Goal: Information Seeking & Learning: Find specific fact

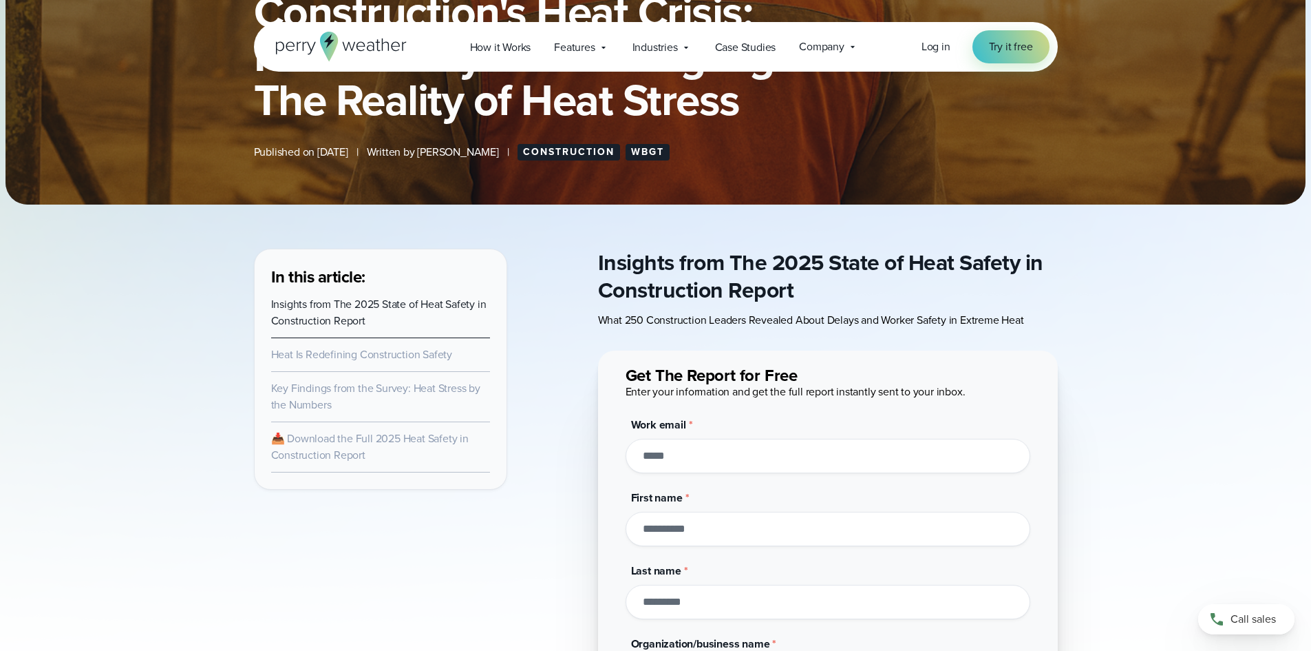
scroll to position [275, 0]
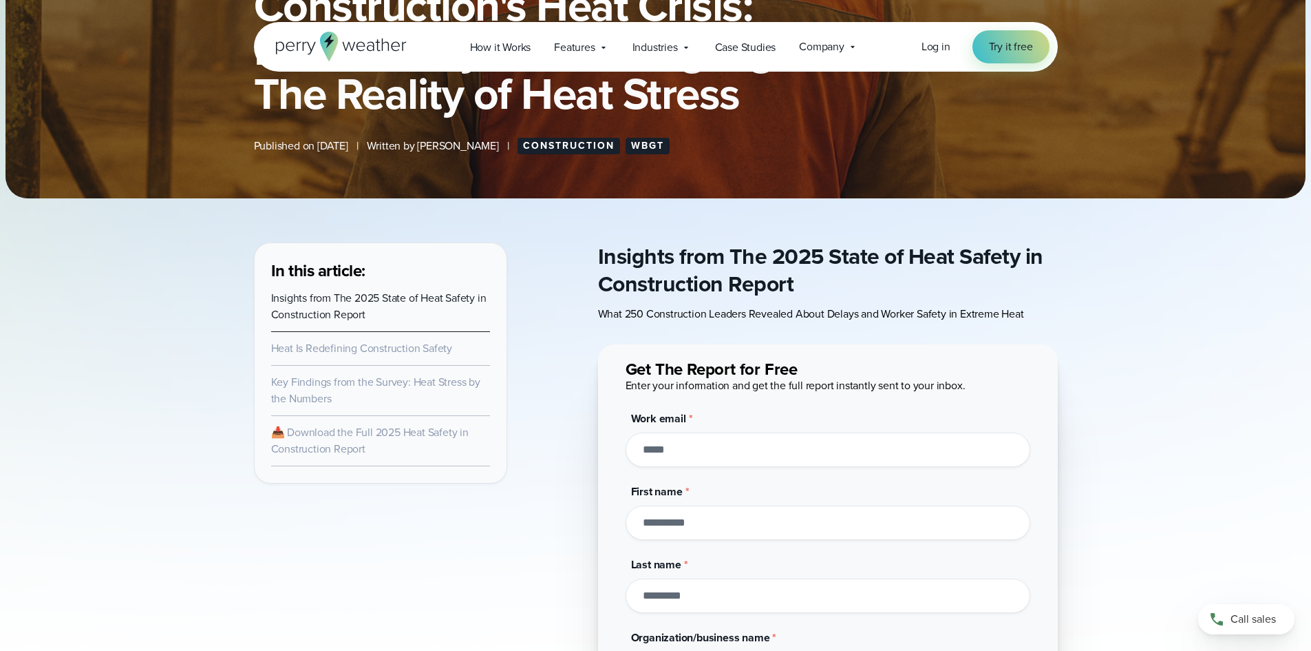
click at [336, 388] on link "Key Findings from the Survey: Heat Stress by the Numbers" at bounding box center [375, 390] width 209 height 32
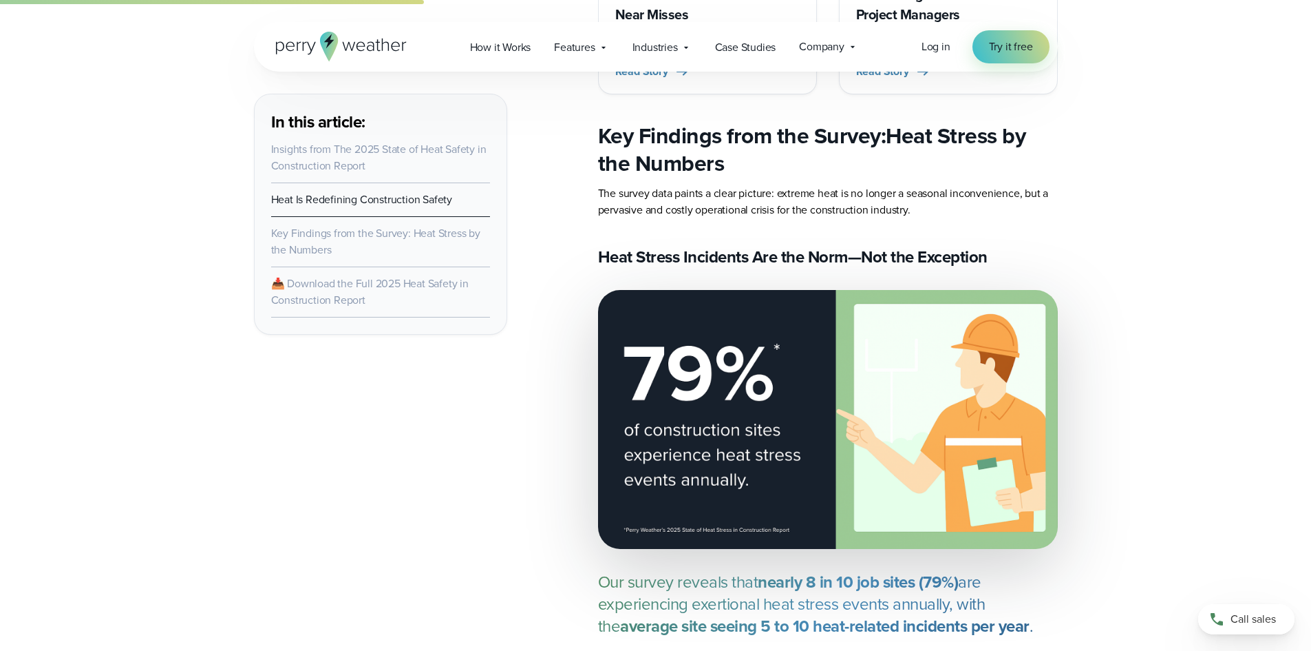
scroll to position [2352, 0]
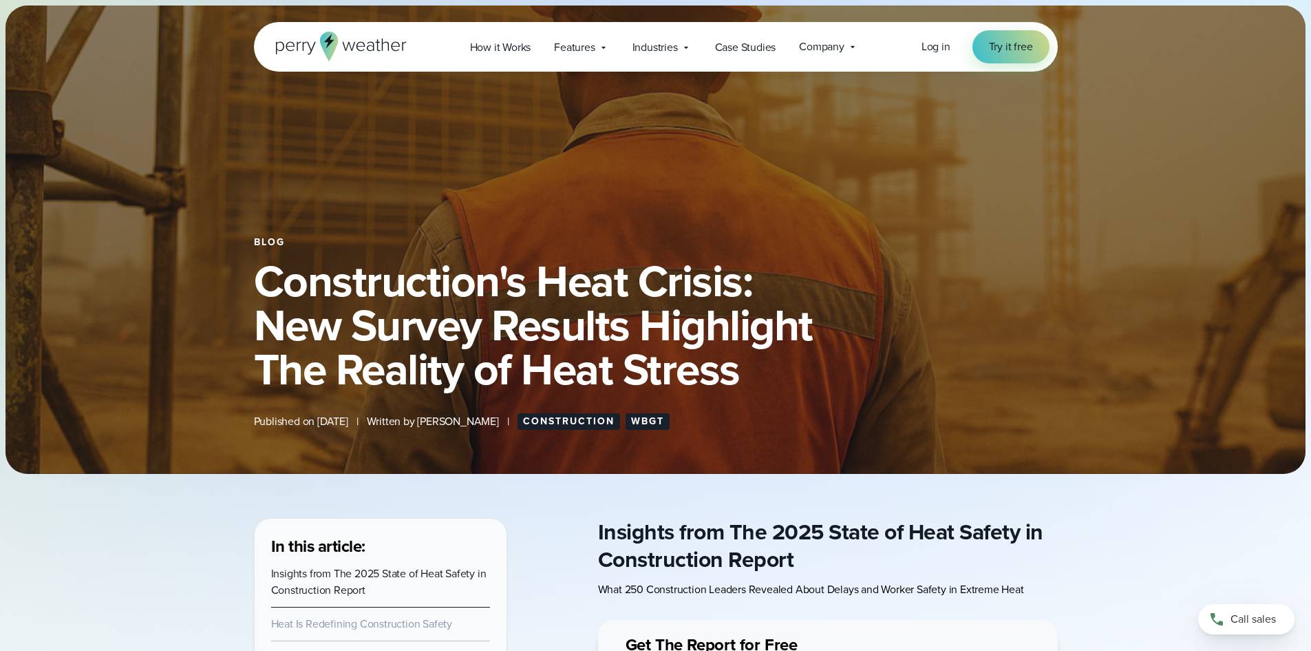
scroll to position [207, 0]
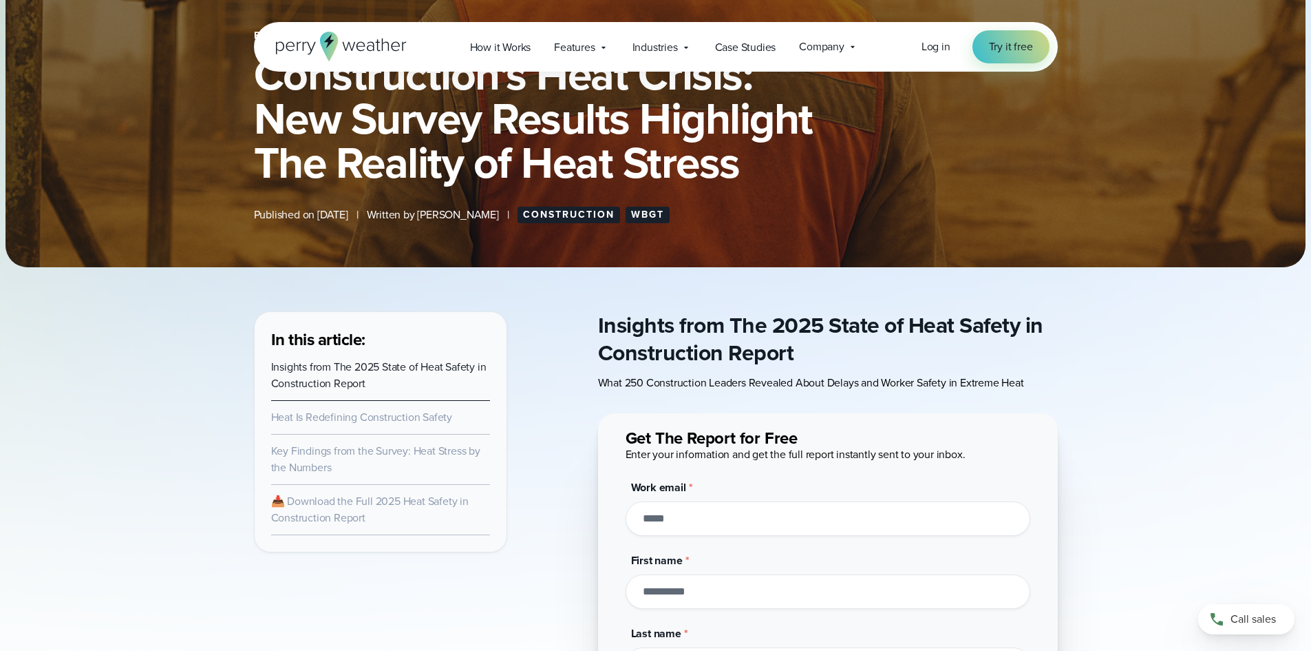
click at [302, 451] on link "Key Findings from the Survey: Heat Stress by the Numbers" at bounding box center [375, 459] width 209 height 32
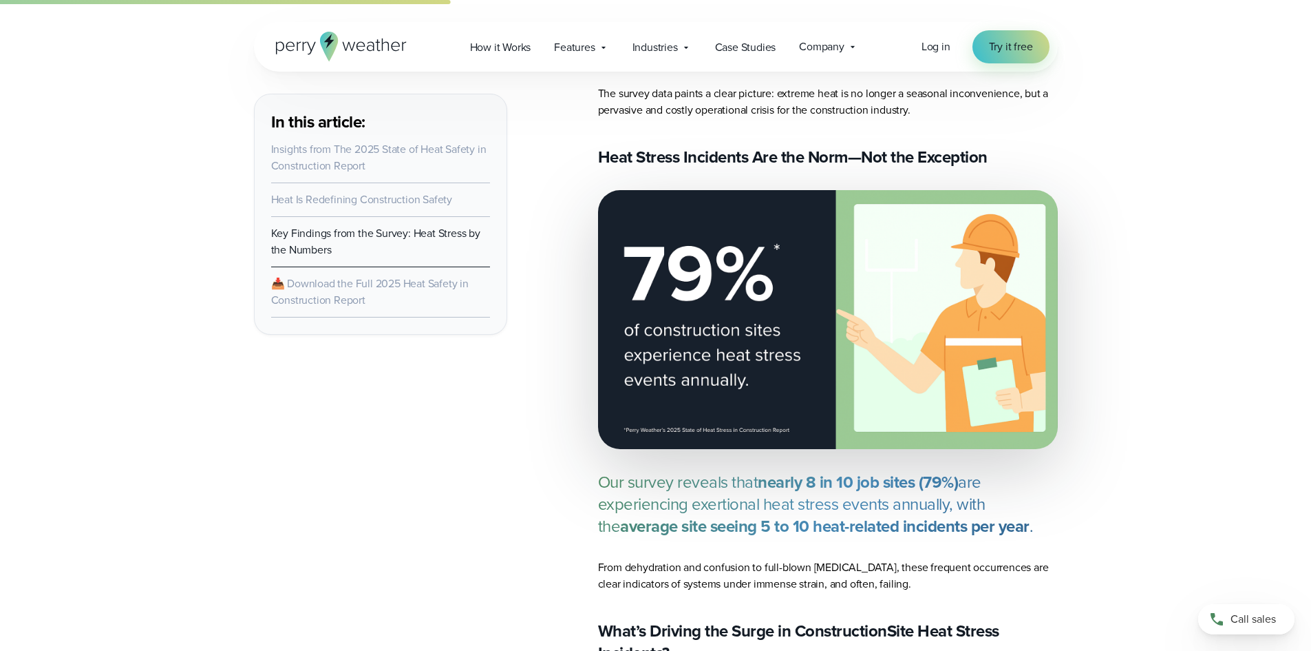
scroll to position [2352, 0]
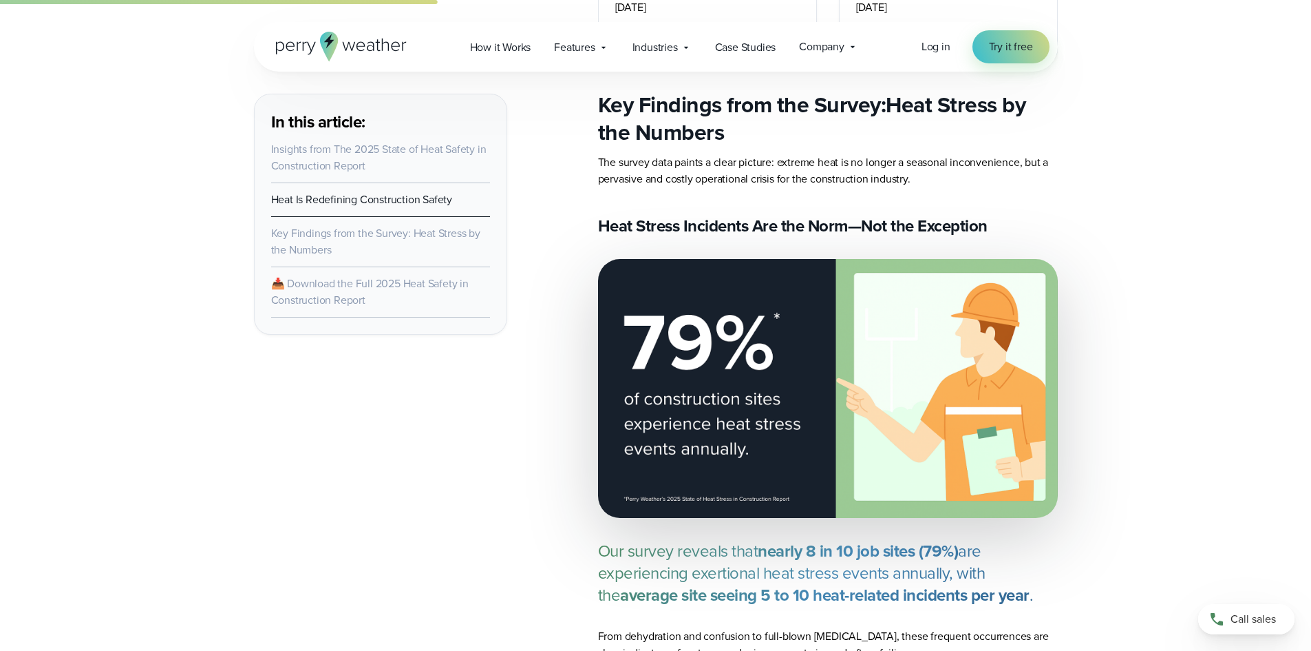
drag, startPoint x: 677, startPoint y: 550, endPoint x: 1031, endPoint y: 596, distance: 356.8
click at [1031, 596] on p "Our survey reveals that nearly 8 in 10 job sites (79%) are experiencing exertio…" at bounding box center [828, 573] width 460 height 66
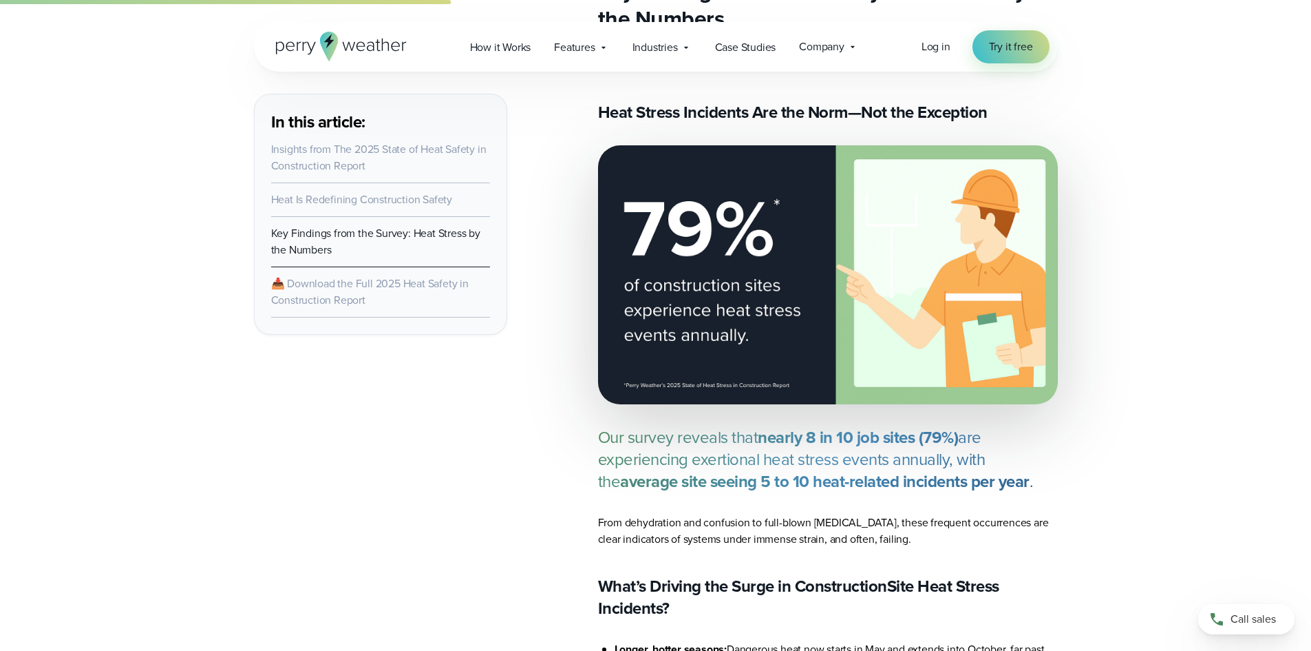
scroll to position [2489, 0]
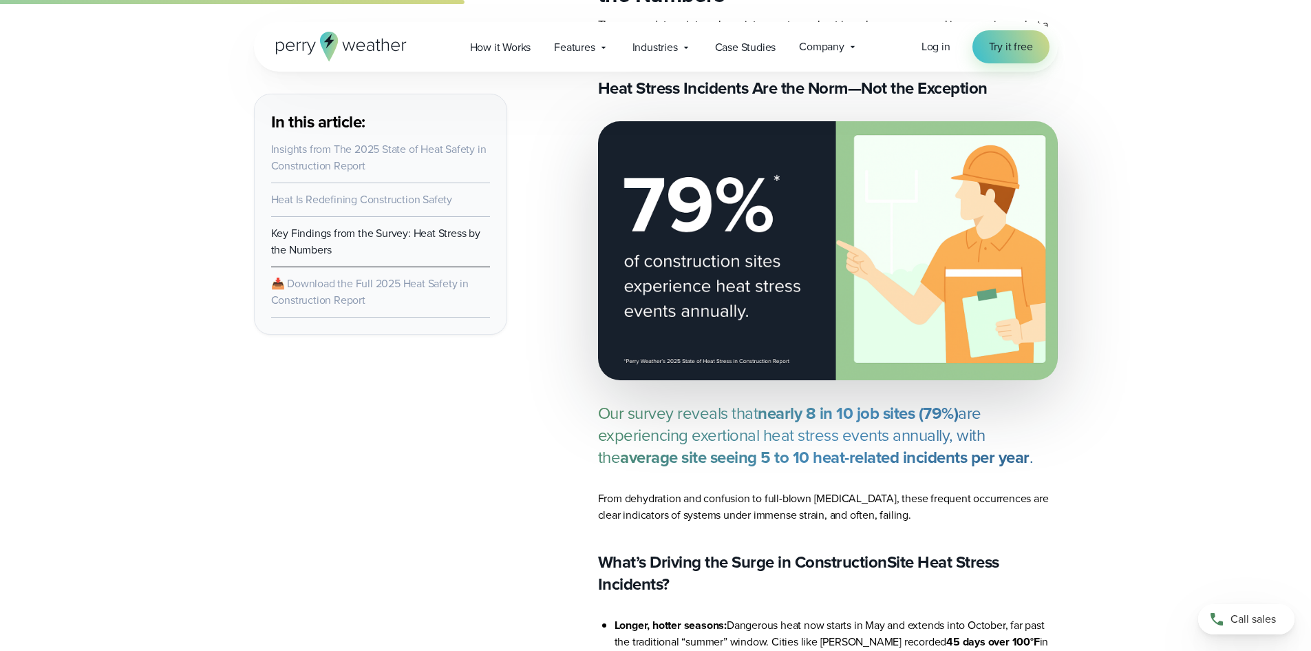
copy p "reveals that nearly 8 in 10 job sites (79%) are experiencing exertional heat st…"
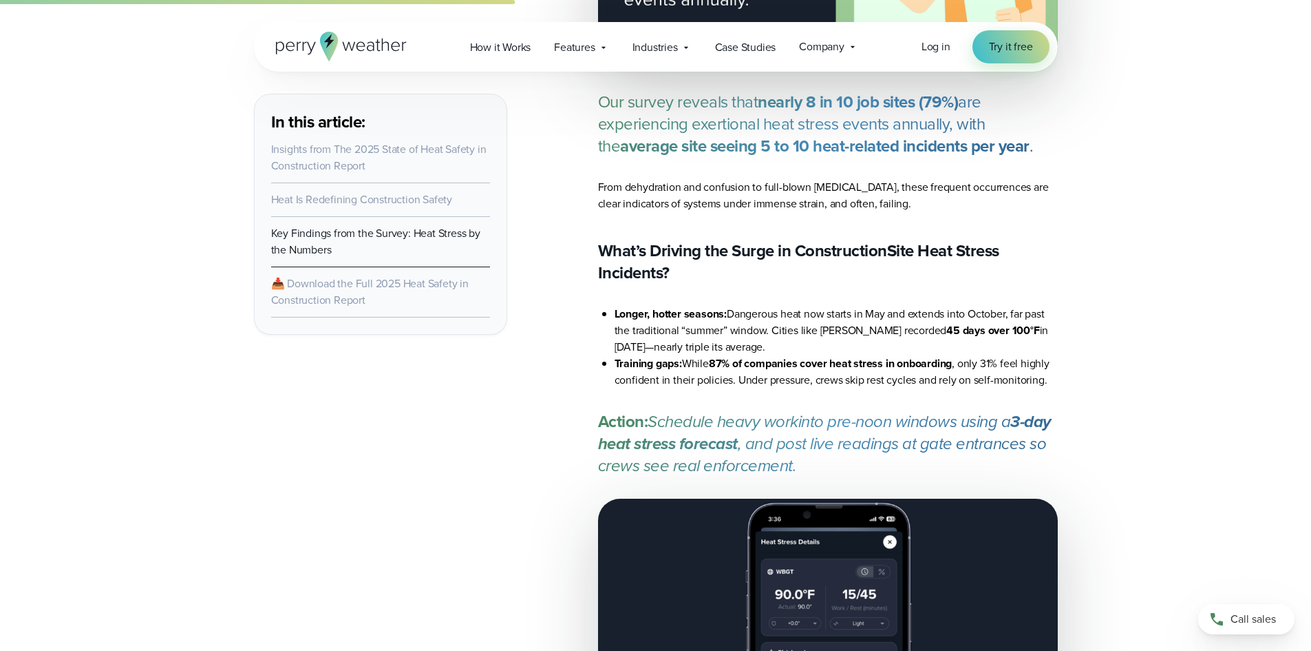
scroll to position [2834, 0]
